Goal: Task Accomplishment & Management: Use online tool/utility

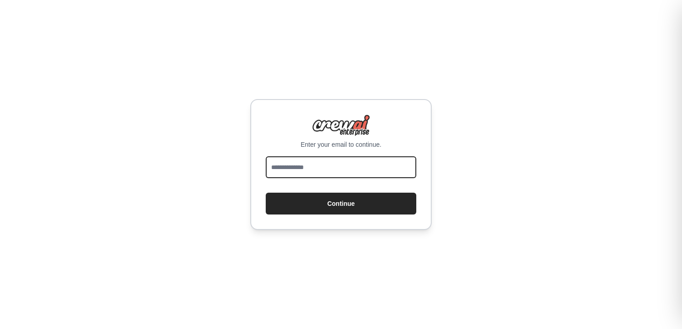
click at [304, 167] on input "email" at bounding box center [341, 167] width 151 height 22
type input "**********"
click at [266, 192] on button "Continue" at bounding box center [341, 203] width 151 height 22
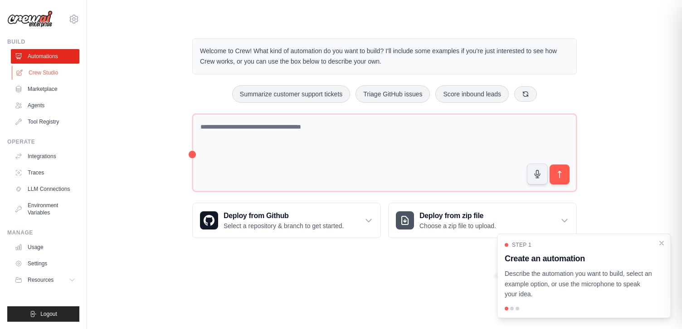
click at [51, 70] on link "Crew Studio" at bounding box center [46, 72] width 69 height 15
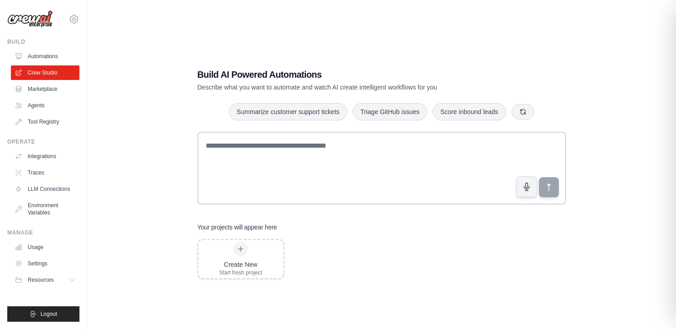
click at [34, 19] on img at bounding box center [29, 18] width 45 height 17
click at [34, 22] on img at bounding box center [29, 18] width 45 height 17
click at [41, 107] on link "Agents" at bounding box center [46, 105] width 69 height 15
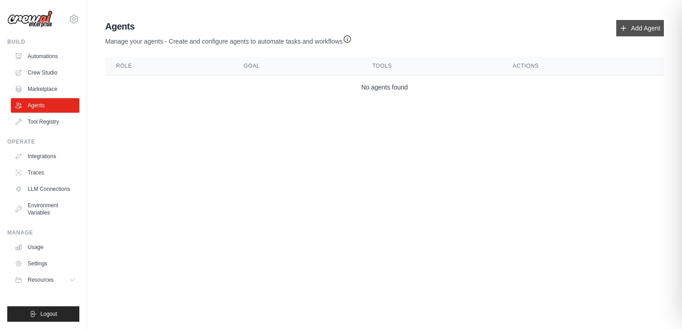
click at [639, 28] on link "Add Agent" at bounding box center [641, 28] width 48 height 16
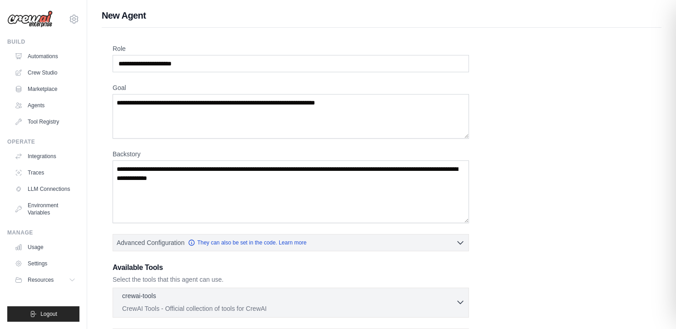
click at [459, 301] on icon "button" at bounding box center [460, 301] width 9 height 9
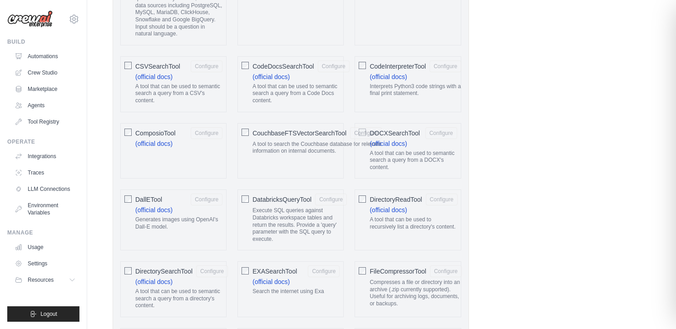
scroll to position [395, 0]
